Goal: Task Accomplishment & Management: Use online tool/utility

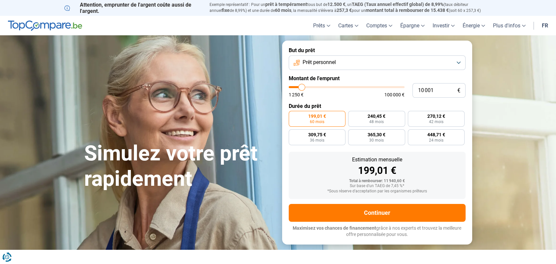
click at [456, 64] on button "Prêt personnel" at bounding box center [377, 62] width 177 height 15
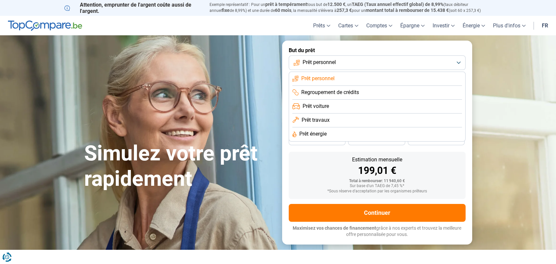
click at [321, 119] on span "Prêt travaux" at bounding box center [316, 120] width 28 height 7
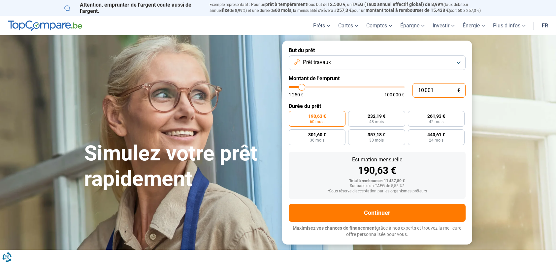
click at [436, 90] on input "10 001" at bounding box center [439, 90] width 53 height 15
type input "100 016"
type input "100000"
type input "100 000"
type input "100000"
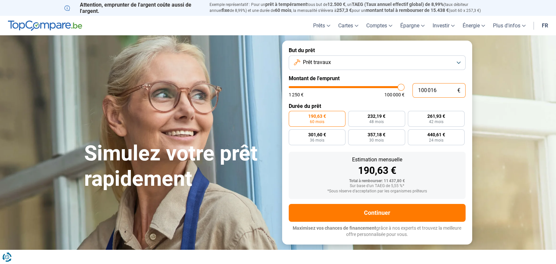
radio input "false"
type input "10 000"
type input "10000"
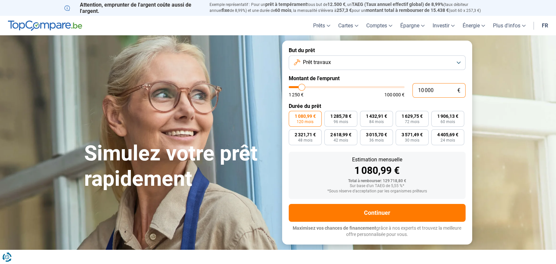
type input "1 000"
type input "1250"
type input "100"
type input "1250"
type input "10"
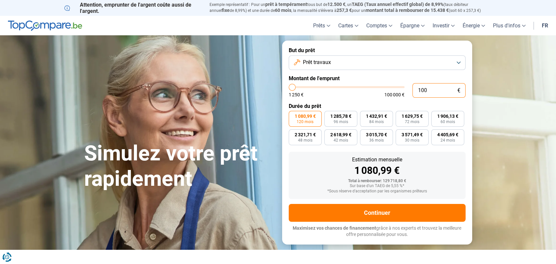
type input "1250"
type input "1"
type input "1250"
type input "0"
type input "1250"
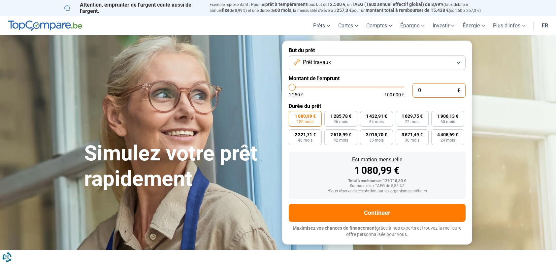
type input "6"
type input "1250"
type input "60"
type input "1250"
type input "600"
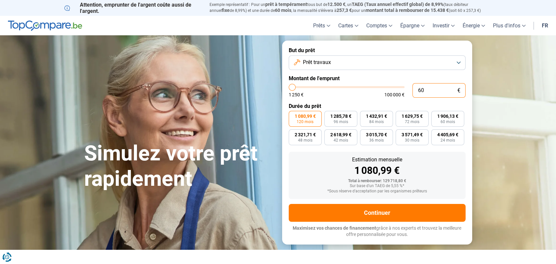
type input "1250"
type input "6 000"
type input "6000"
type input "60 000"
type input "60000"
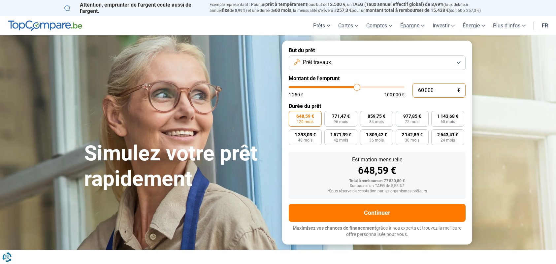
type input "60 000"
